Goal: Information Seeking & Learning: Learn about a topic

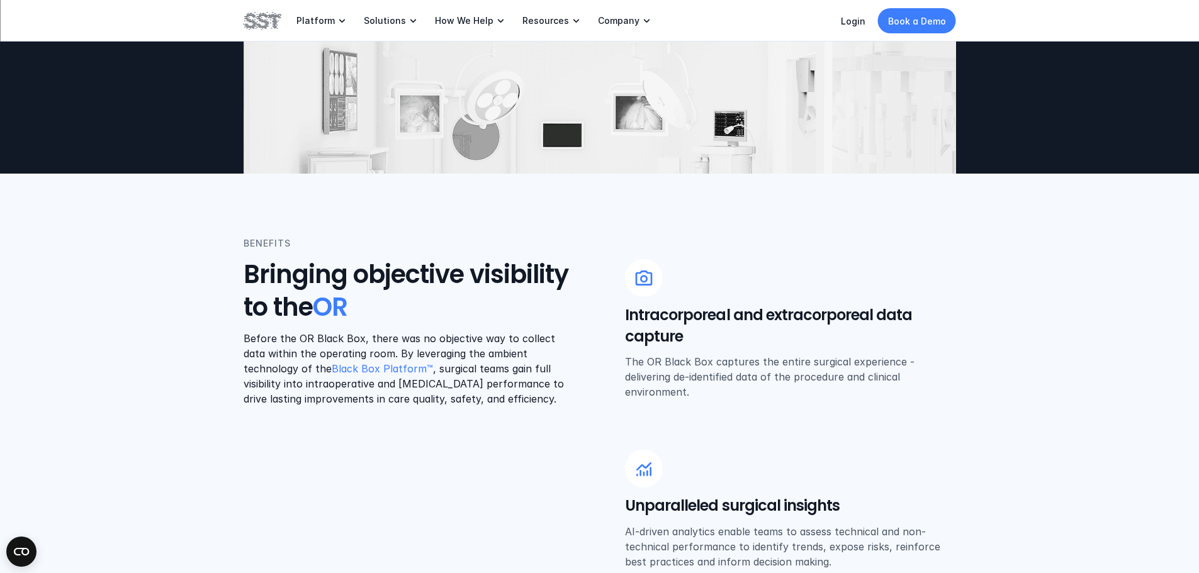
scroll to position [330, 0]
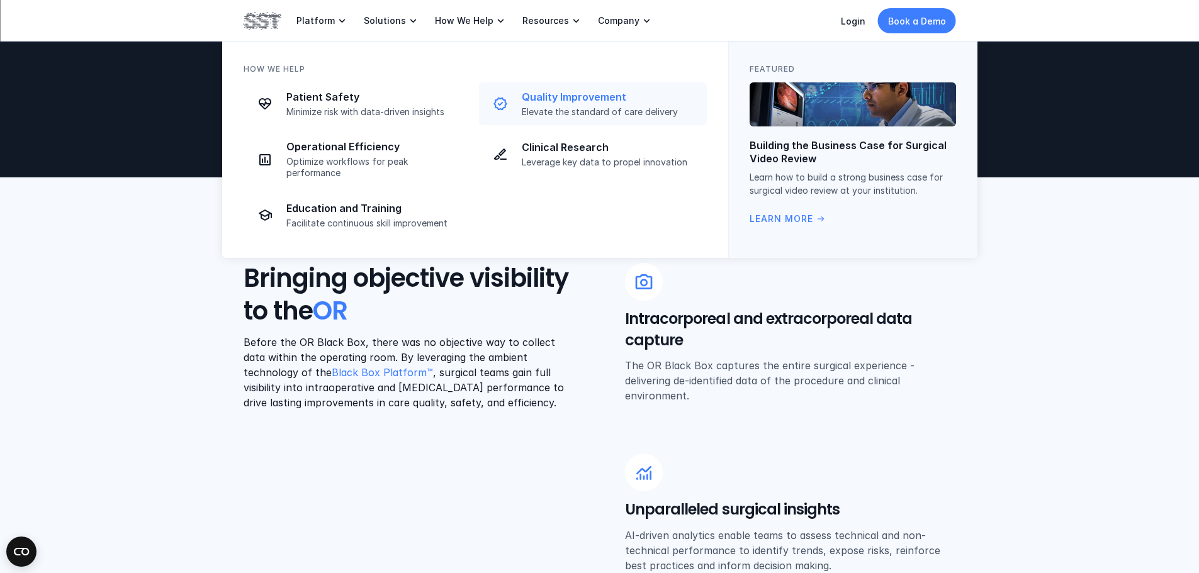
click at [558, 97] on p "Quality Improvement" at bounding box center [611, 97] width 178 height 13
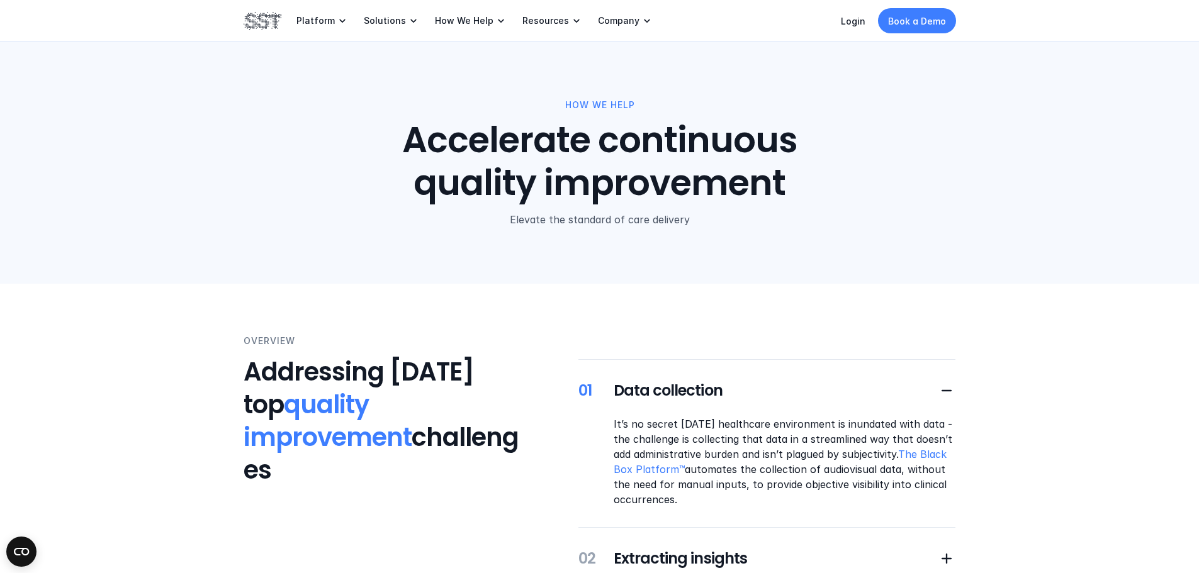
click at [695, 449] on p "It’s no secret [DATE] healthcare environment is inundated with data - the chall…" at bounding box center [785, 462] width 342 height 91
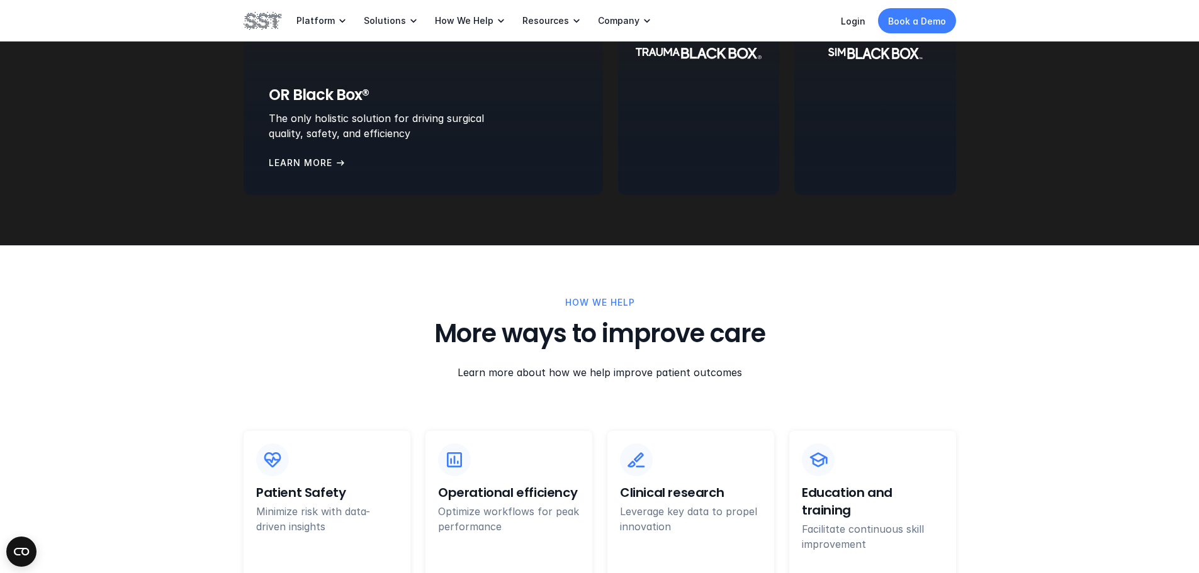
scroll to position [2220, 0]
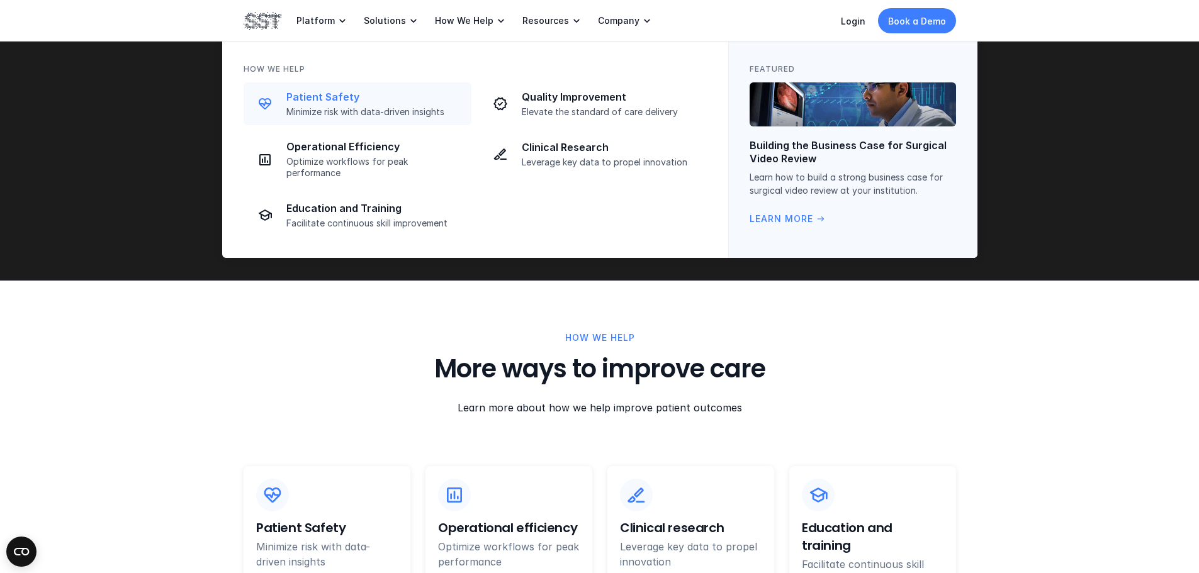
click at [348, 97] on p "Patient Safety" at bounding box center [375, 97] width 178 height 13
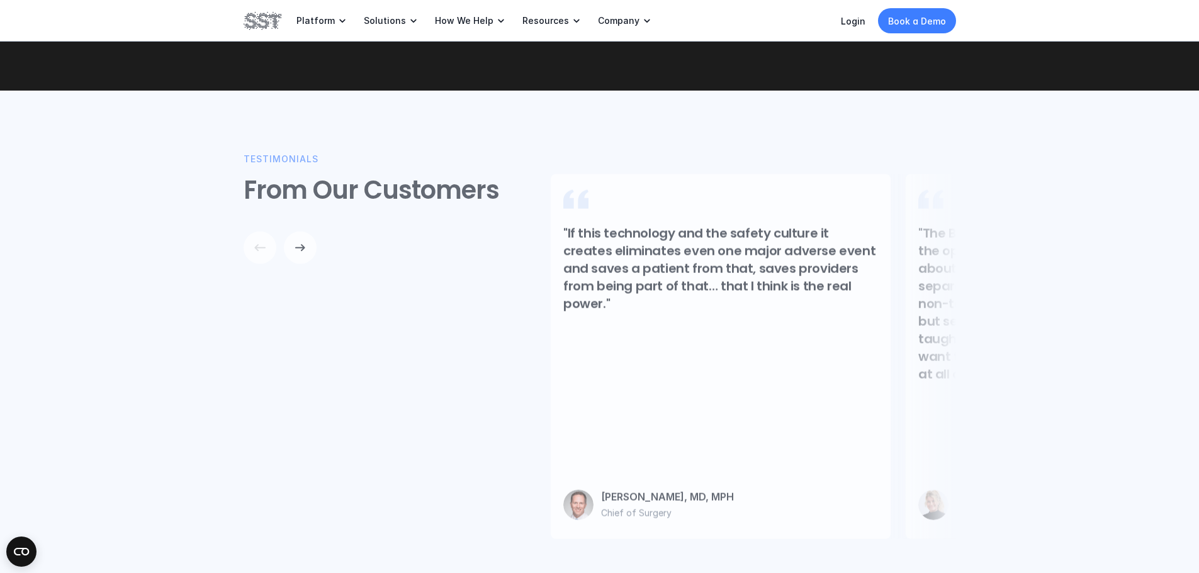
scroll to position [1135, 0]
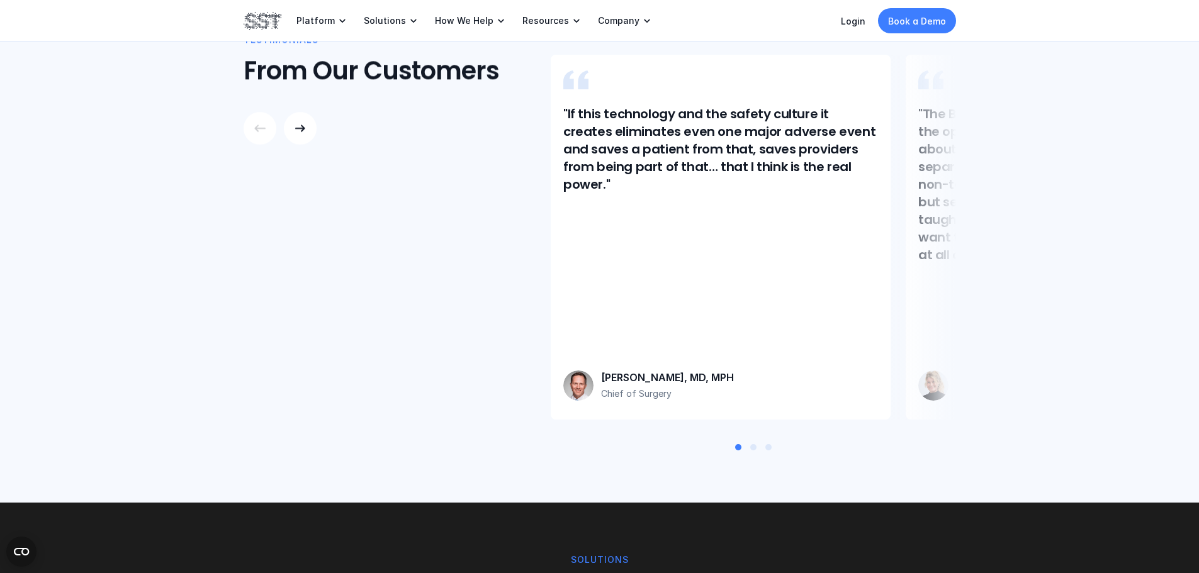
click at [752, 443] on div at bounding box center [753, 448] width 10 height 10
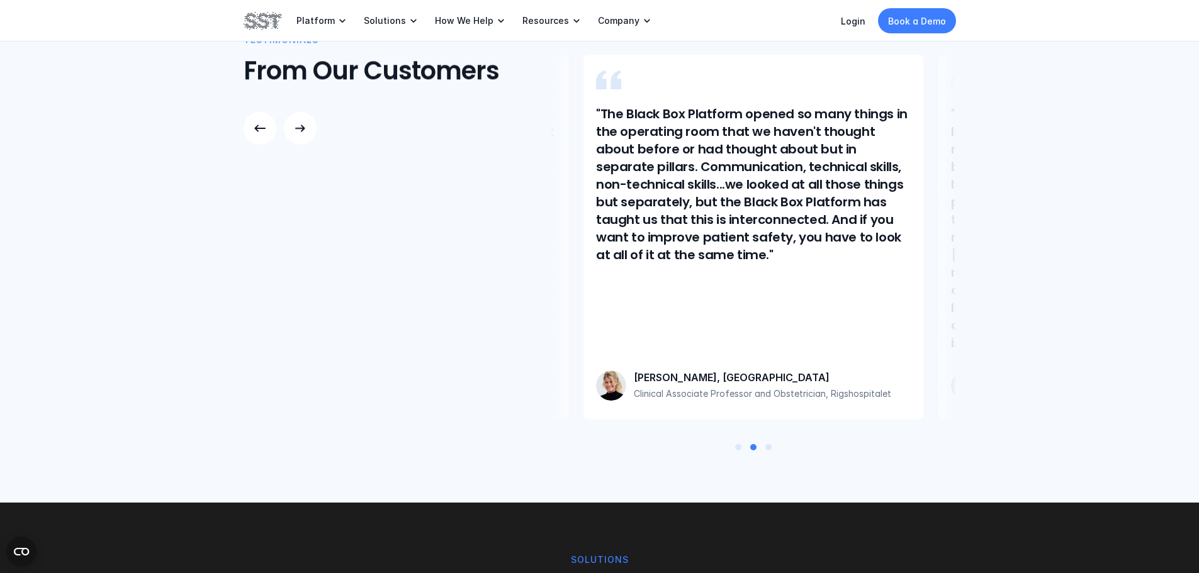
click at [769, 444] on div at bounding box center [768, 447] width 6 height 6
